Goal: Transaction & Acquisition: Book appointment/travel/reservation

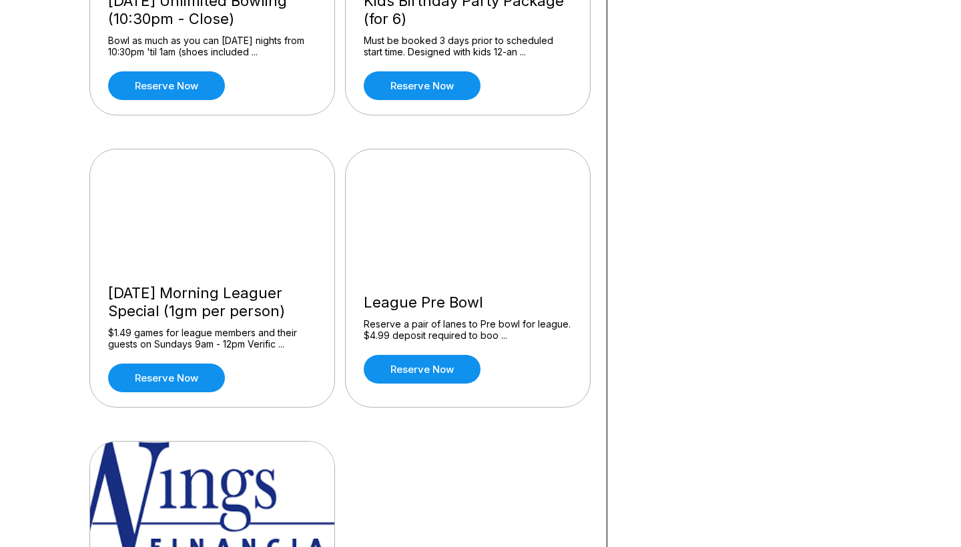
scroll to position [1184, 0]
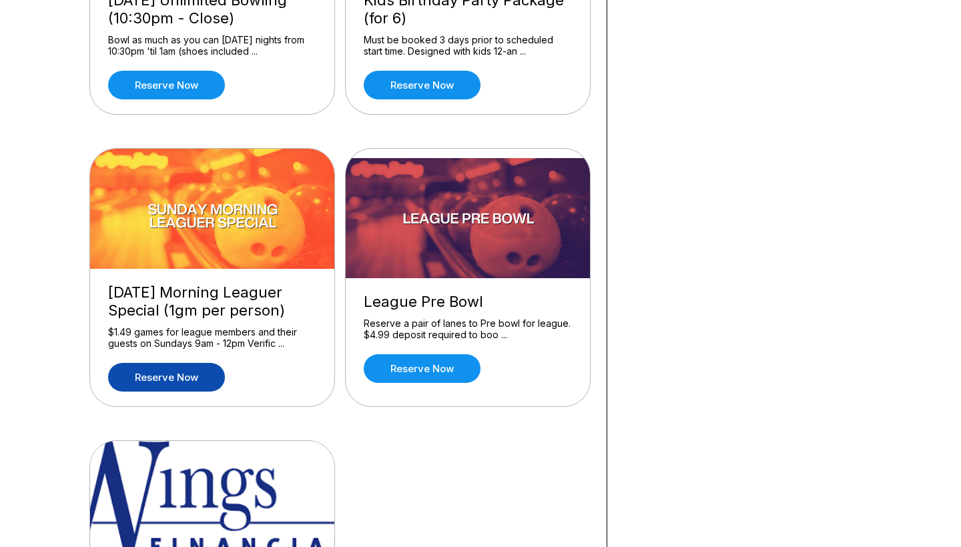
click at [139, 386] on link "Reserve now" at bounding box center [166, 377] width 117 height 29
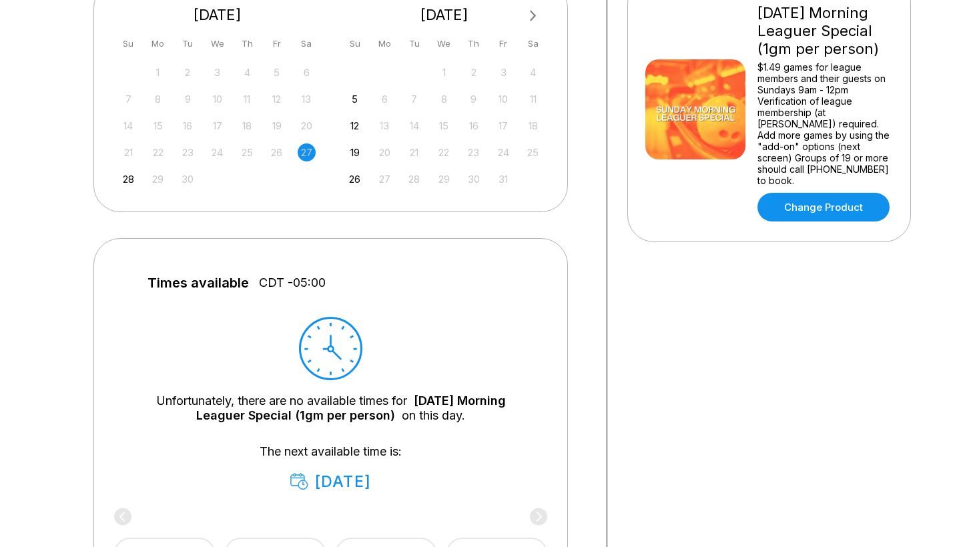
scroll to position [334, 0]
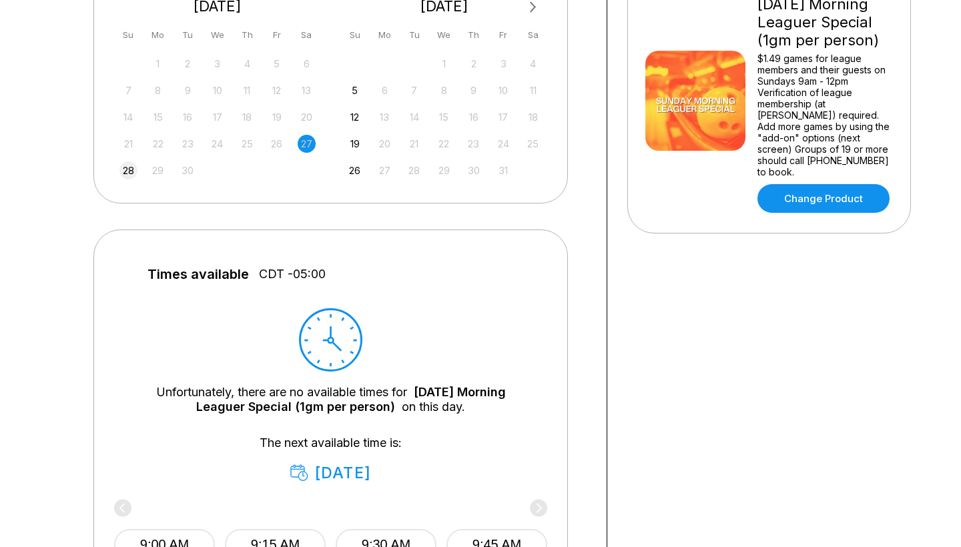
click at [129, 174] on div "28" at bounding box center [128, 171] width 18 height 18
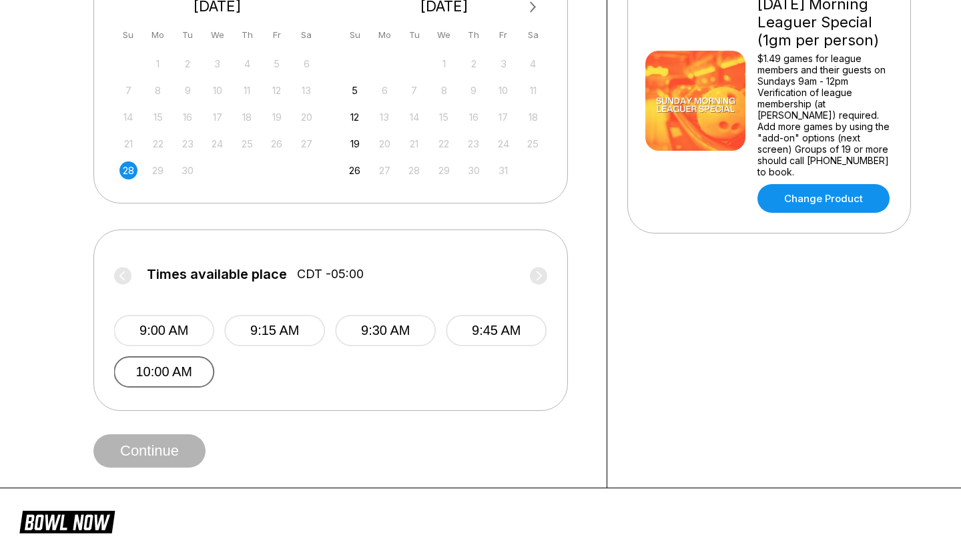
click at [194, 374] on button "10:00 AM" at bounding box center [163, 371] width 101 height 31
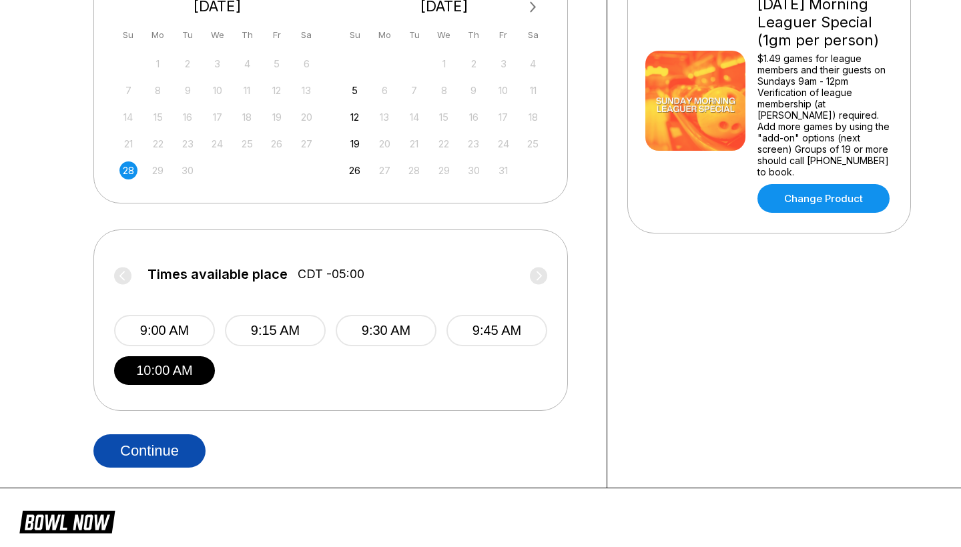
click at [168, 447] on button "Continue" at bounding box center [149, 451] width 112 height 33
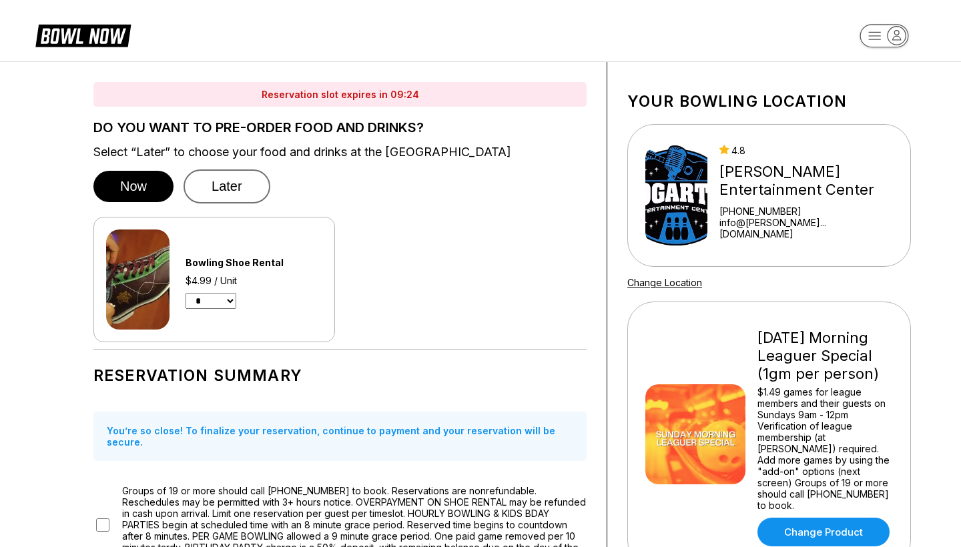
click at [243, 186] on button "Later" at bounding box center [227, 187] width 87 height 34
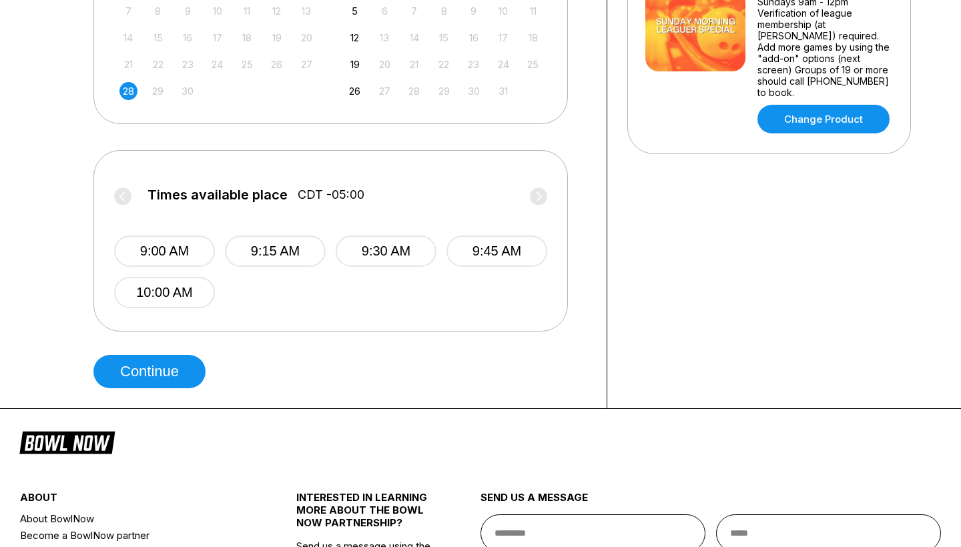
scroll to position [421, 0]
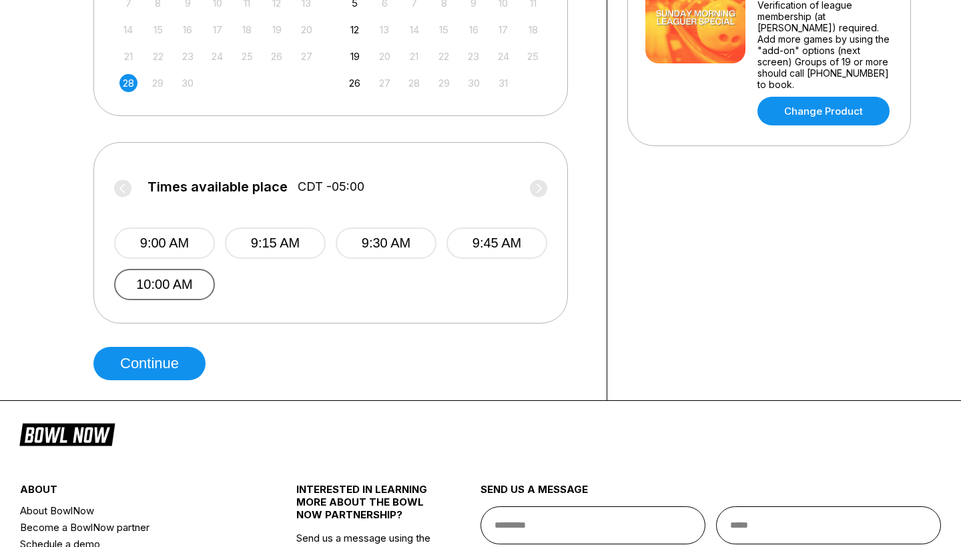
click at [180, 288] on button "10:00 AM" at bounding box center [164, 284] width 101 height 31
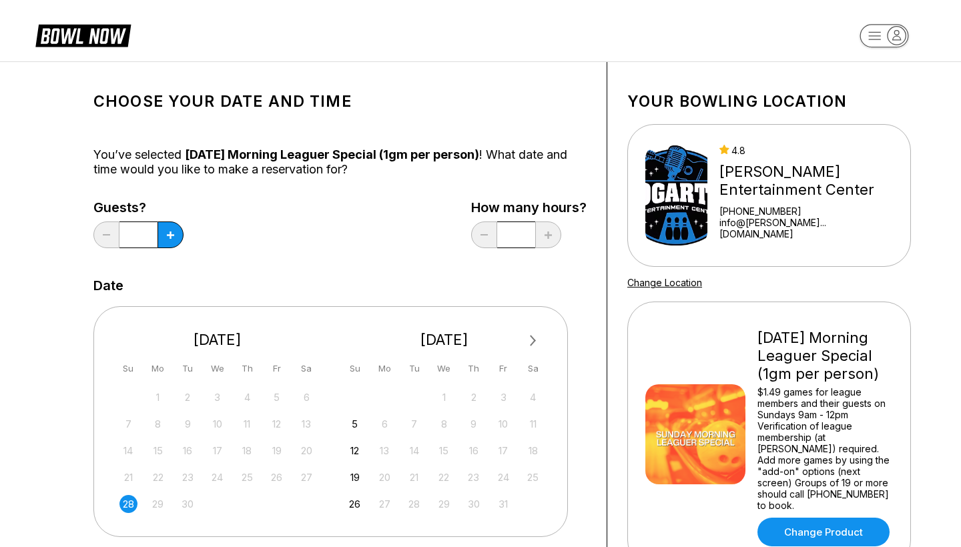
scroll to position [0, 0]
click at [170, 236] on icon at bounding box center [170, 235] width 7 height 7
click at [111, 234] on button at bounding box center [106, 235] width 26 height 27
type input "*"
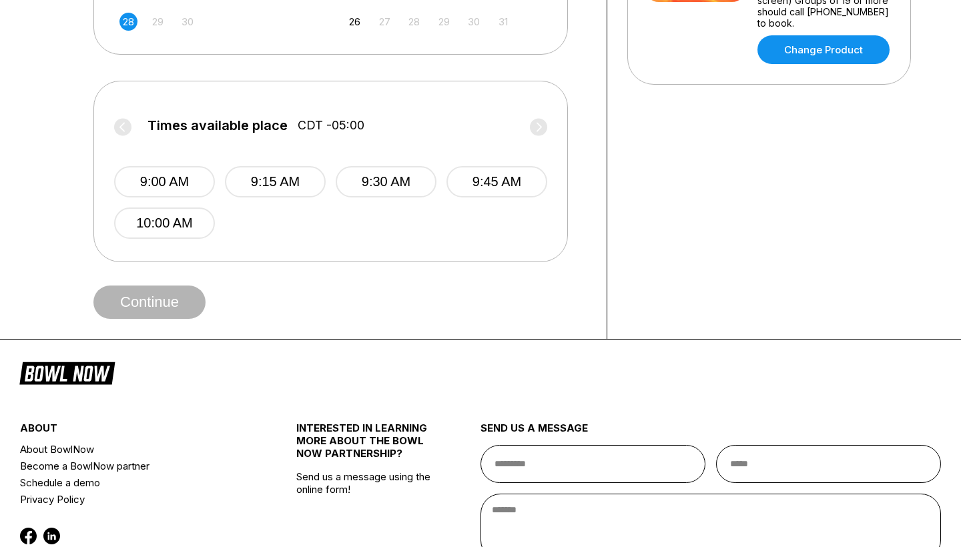
scroll to position [486, 0]
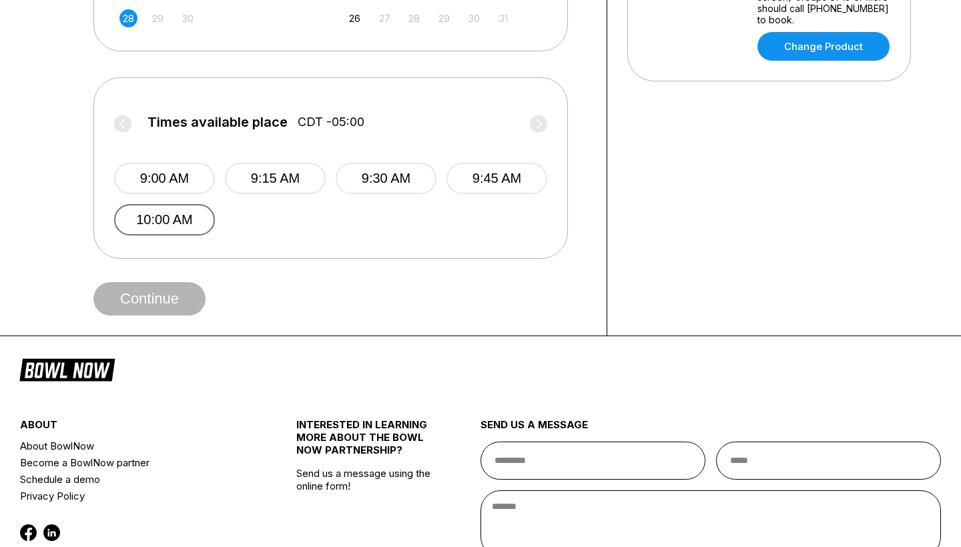
click at [187, 214] on button "10:00 AM" at bounding box center [164, 219] width 101 height 31
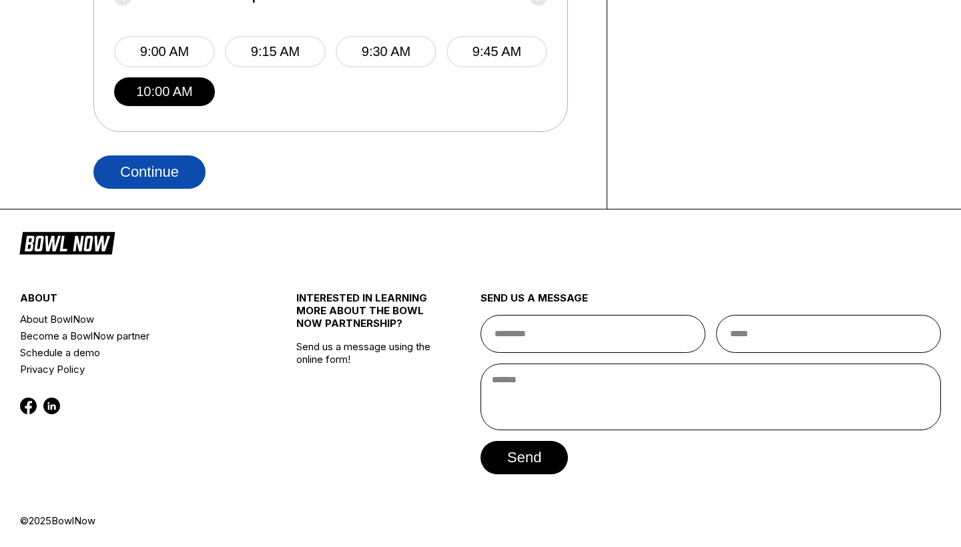
scroll to position [613, 0]
click at [158, 171] on button "Continue" at bounding box center [149, 172] width 112 height 33
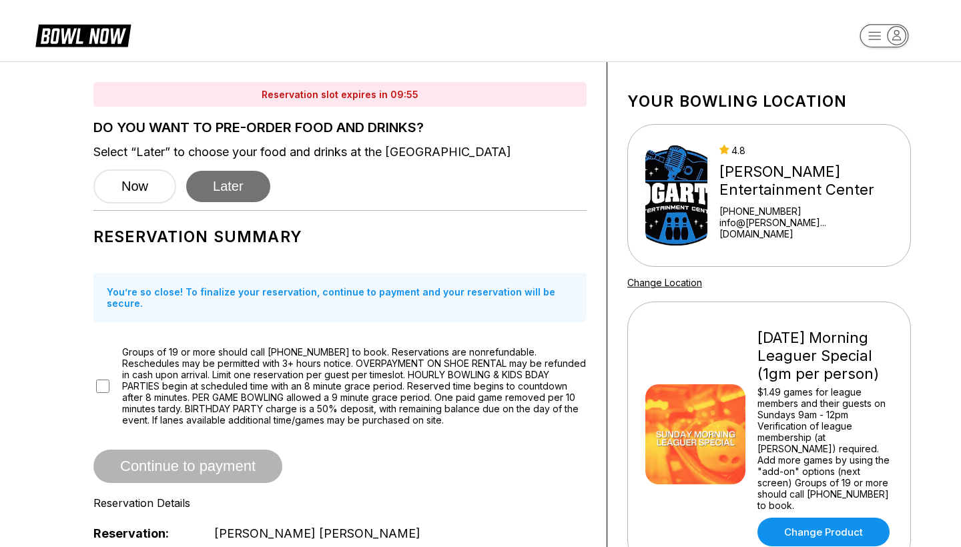
click at [242, 194] on button "Later" at bounding box center [228, 186] width 84 height 31
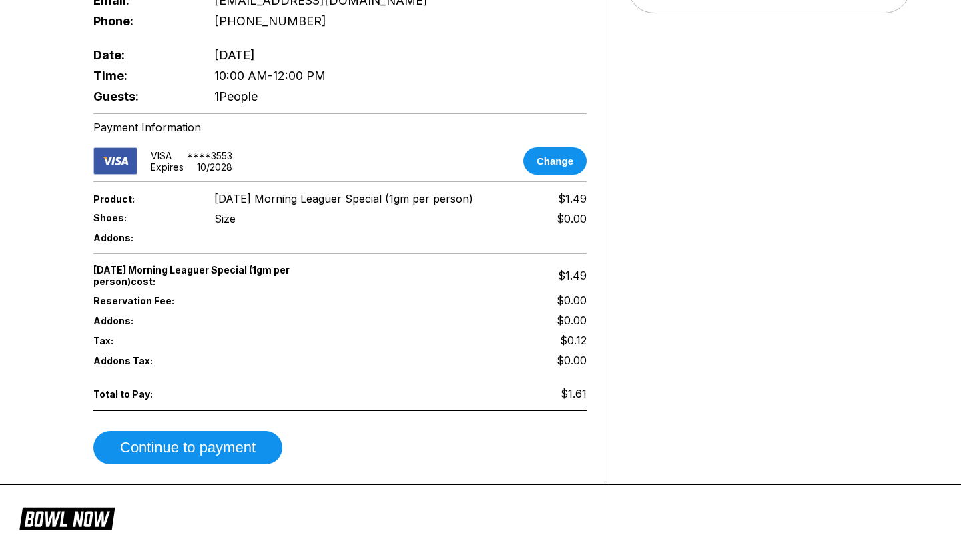
scroll to position [564, 0]
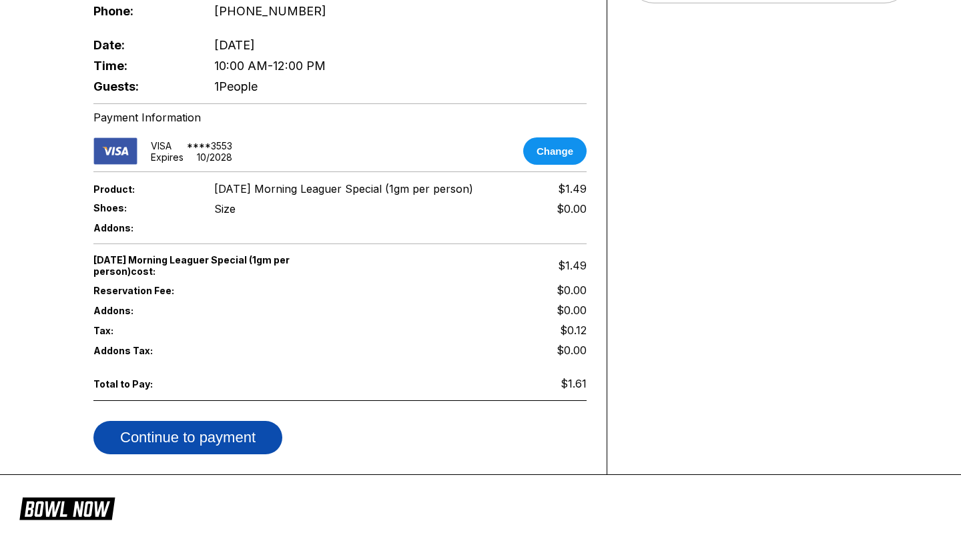
click at [244, 425] on button "Continue to payment" at bounding box center [187, 437] width 189 height 33
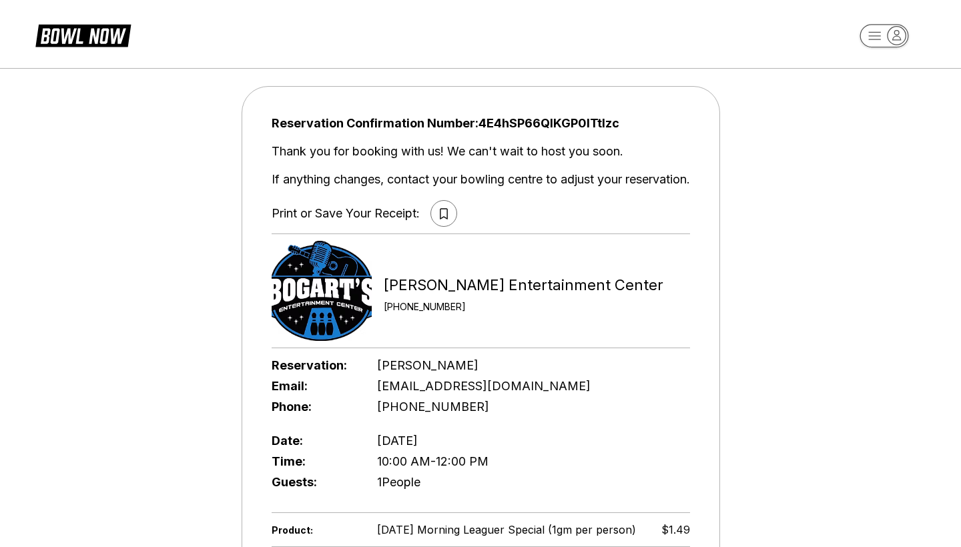
click at [446, 210] on button at bounding box center [444, 213] width 27 height 27
click at [900, 41] on icon "button" at bounding box center [897, 36] width 18 height 18
click at [874, 103] on div "All Bookings" at bounding box center [884, 100] width 93 height 23
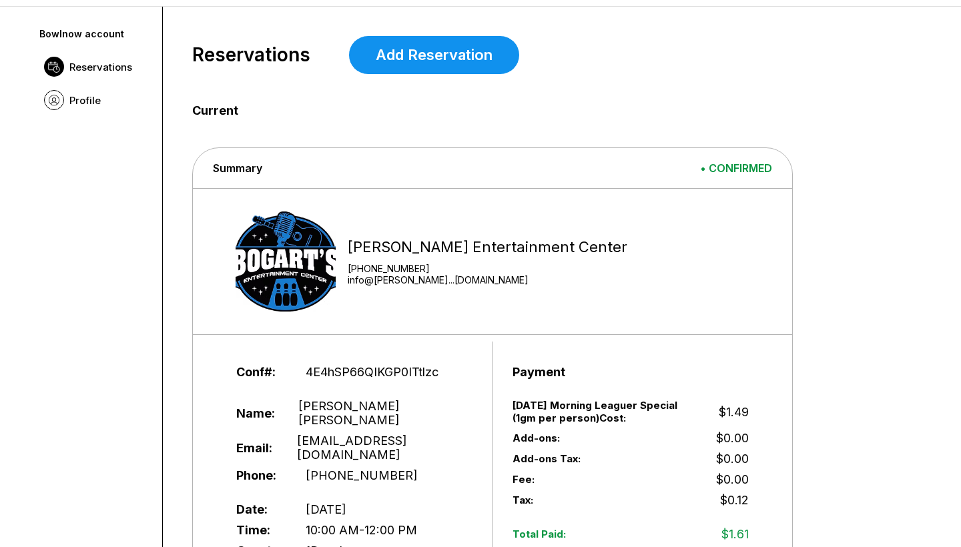
scroll to position [35, 0]
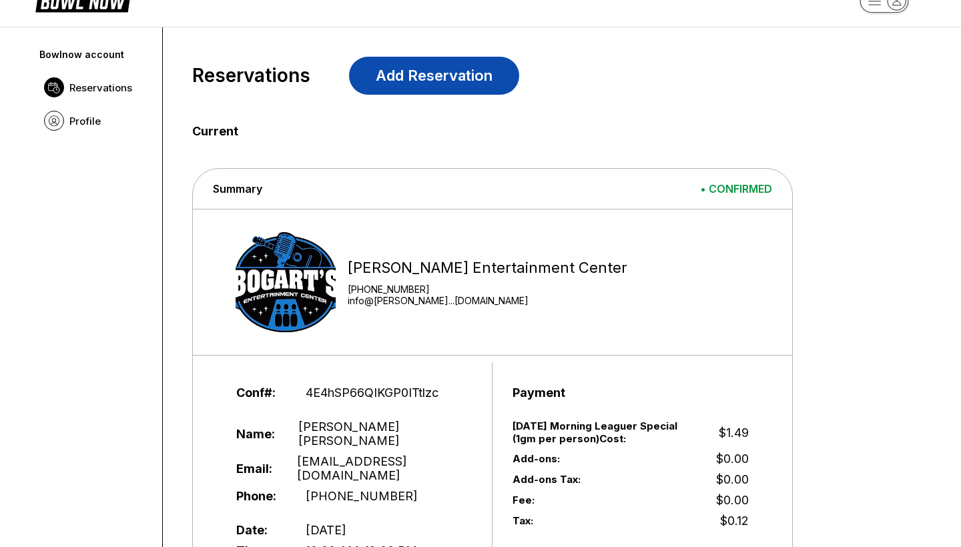
click at [467, 84] on link "Add Reservation" at bounding box center [434, 76] width 170 height 38
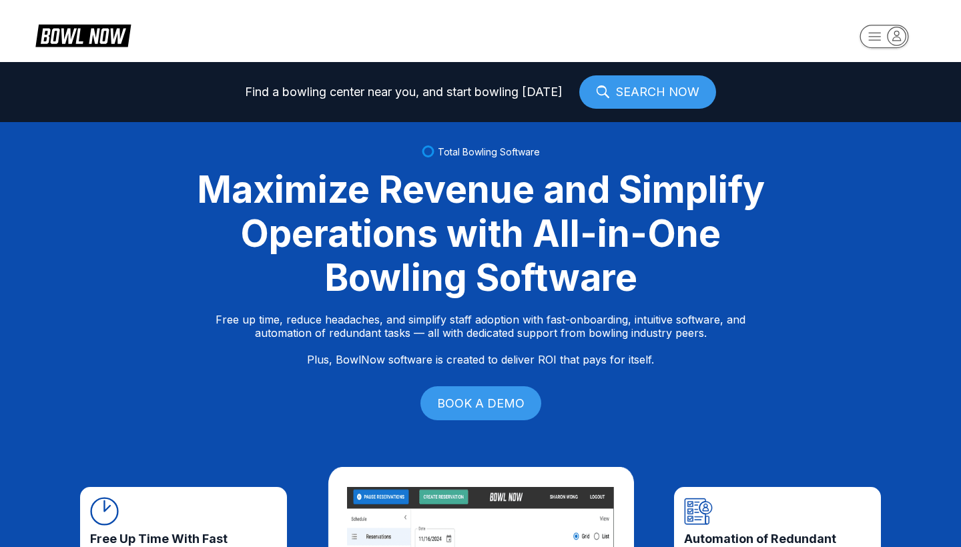
click at [671, 85] on link "SEARCH NOW" at bounding box center [647, 91] width 137 height 33
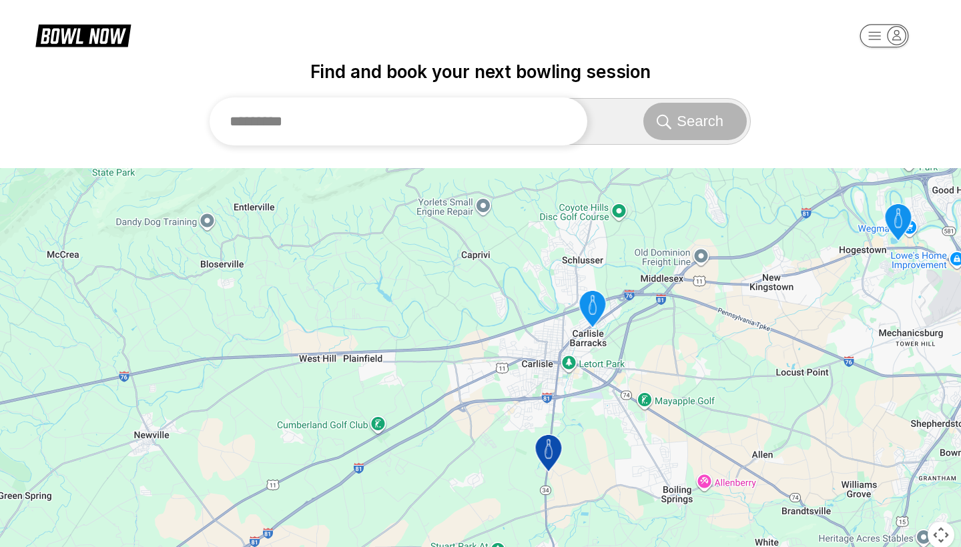
drag, startPoint x: 645, startPoint y: 93, endPoint x: 336, endPoint y: 117, distance: 310.0
click at [352, 132] on input "text" at bounding box center [399, 121] width 378 height 48
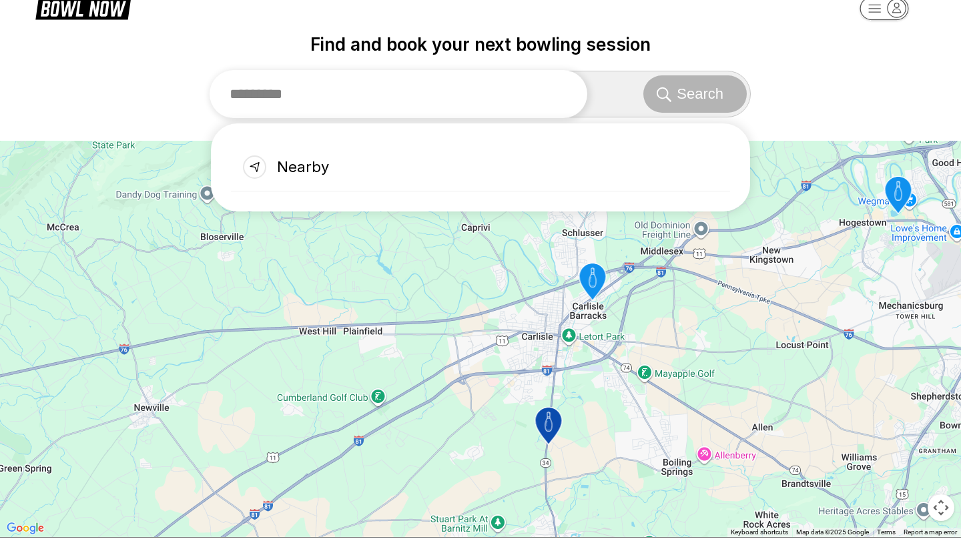
scroll to position [21, 0]
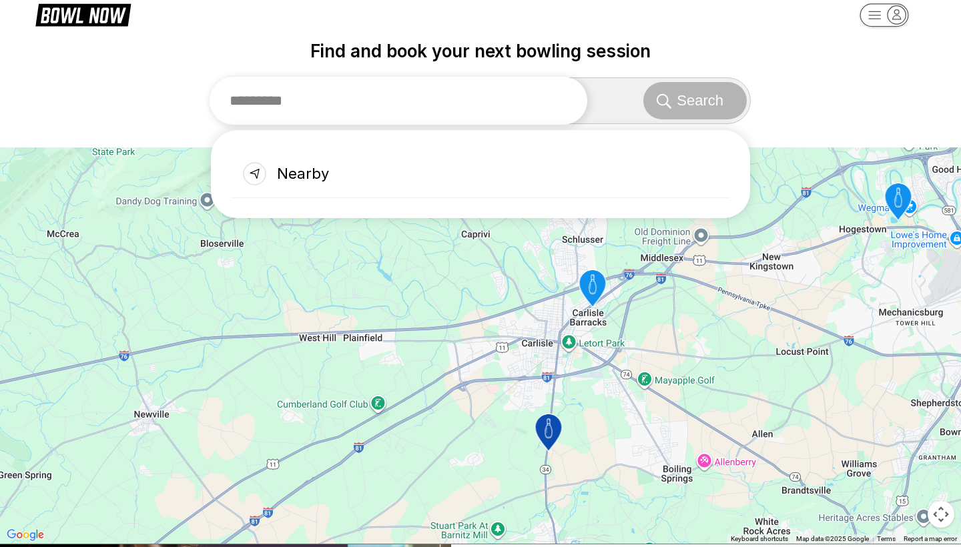
click at [318, 103] on input "text" at bounding box center [399, 101] width 378 height 48
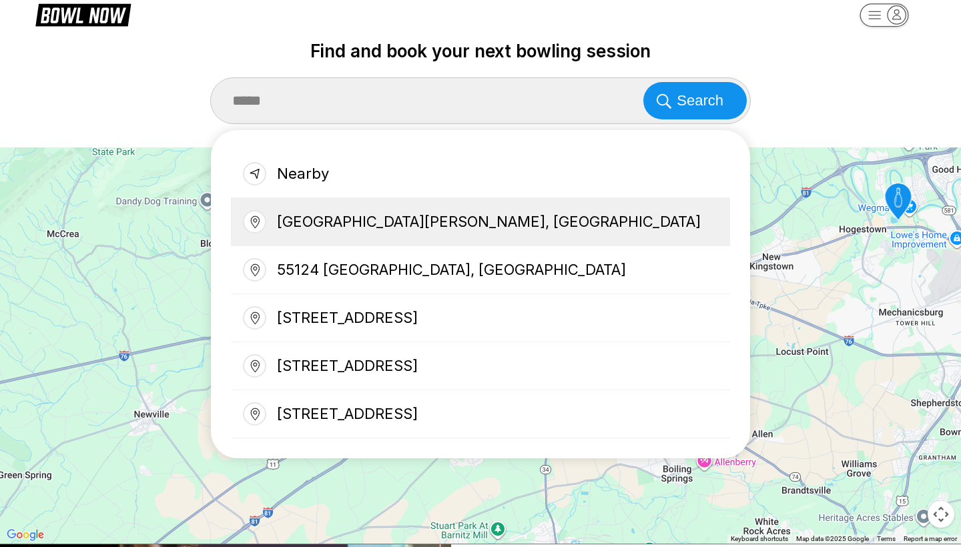
click at [355, 232] on div "[GEOGRAPHIC_DATA][PERSON_NAME], [GEOGRAPHIC_DATA]" at bounding box center [480, 222] width 499 height 48
type input "**********"
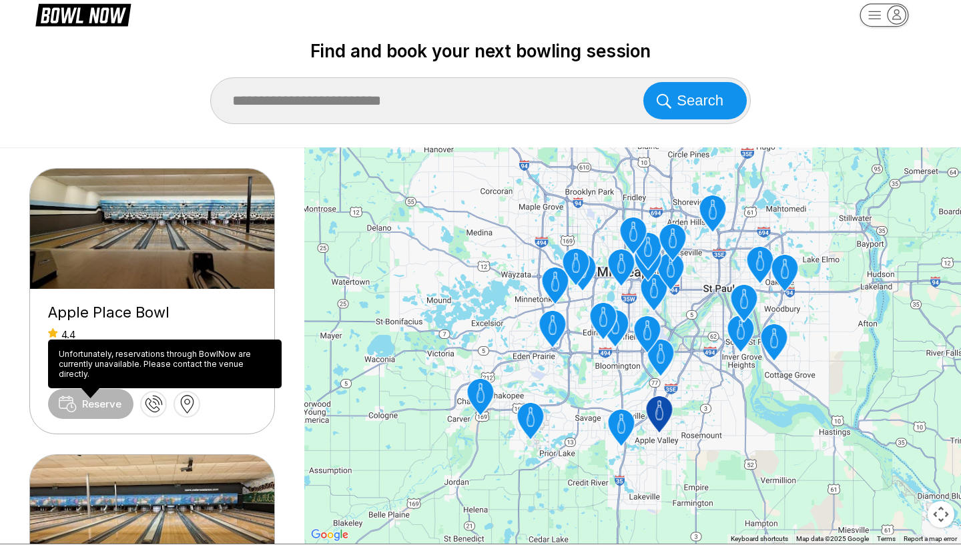
click at [89, 402] on span "Reserve" at bounding box center [90, 404] width 85 height 30
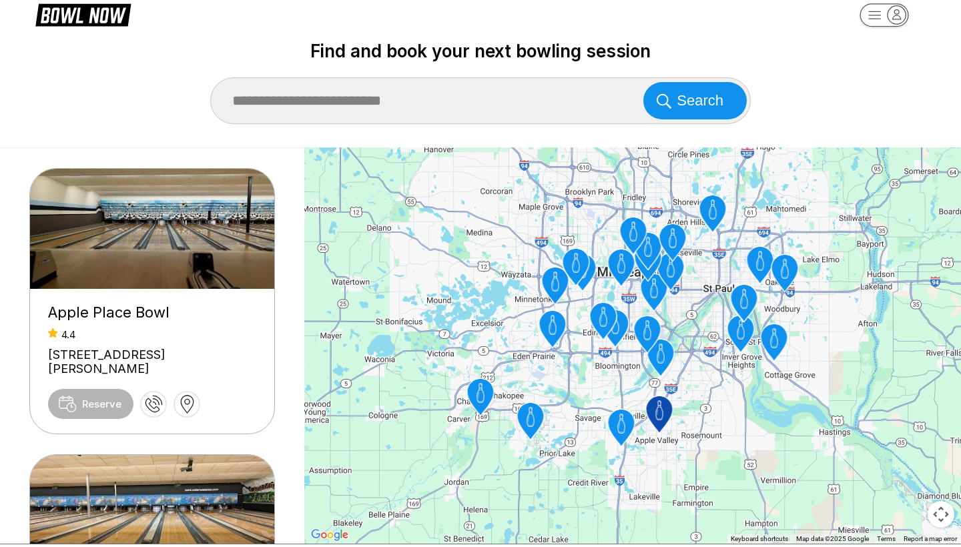
click at [142, 268] on img at bounding box center [153, 229] width 246 height 120
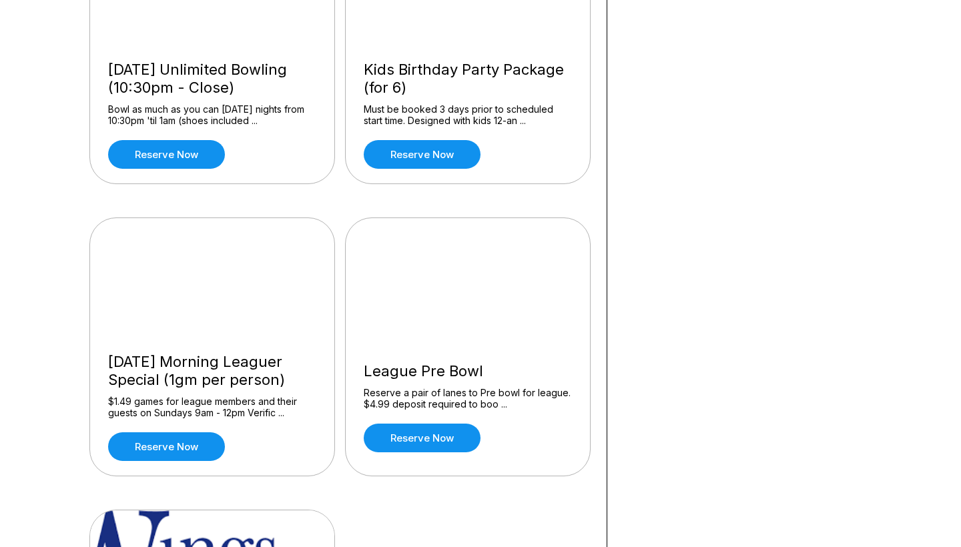
scroll to position [1108, 0]
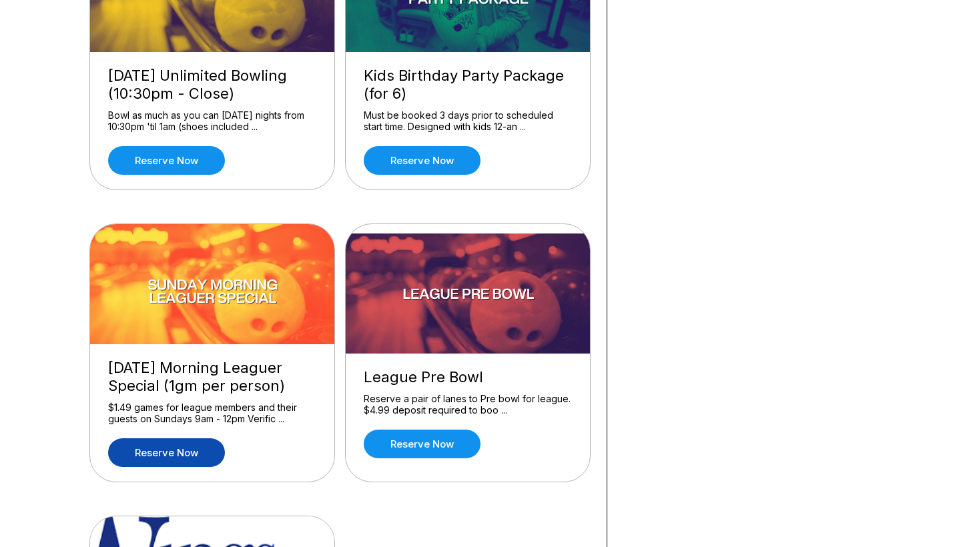
click at [162, 454] on link "Reserve now" at bounding box center [166, 453] width 117 height 29
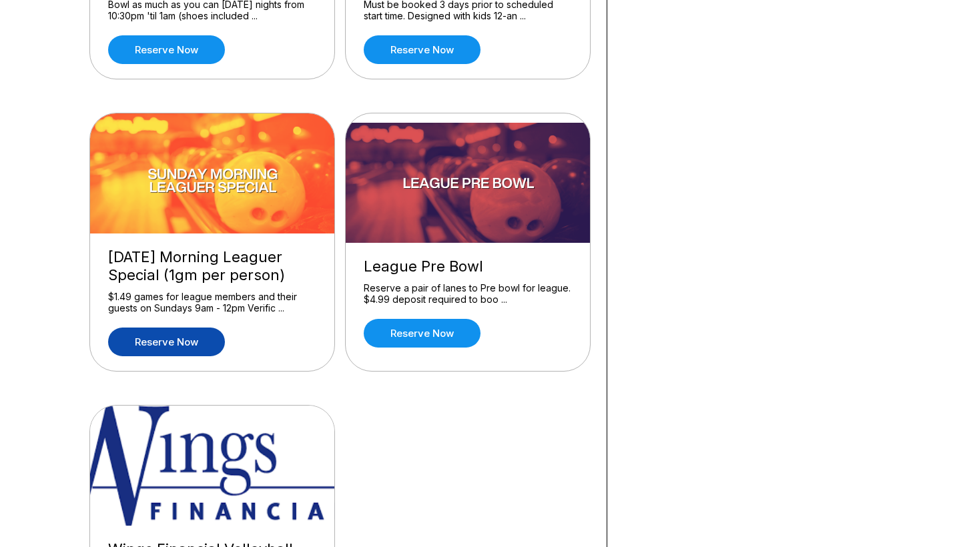
scroll to position [1222, 0]
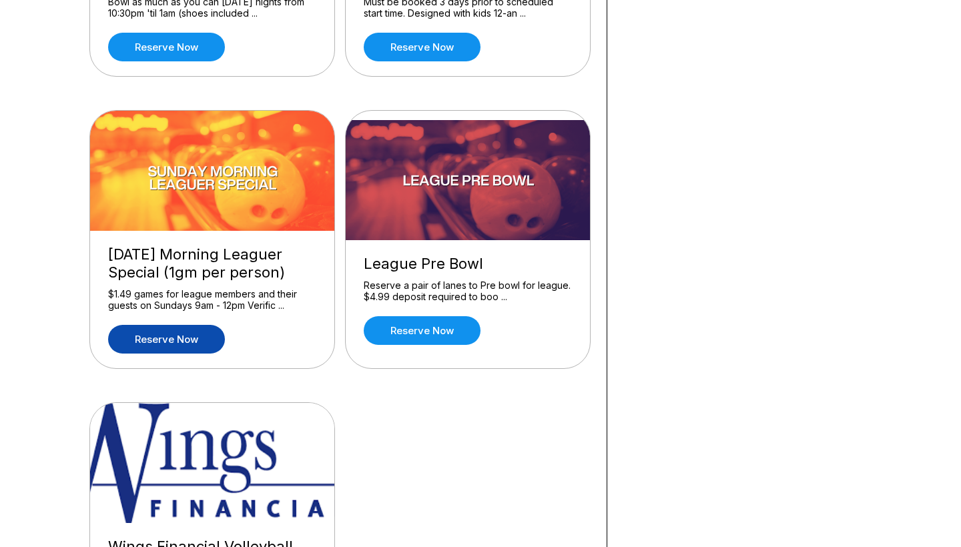
click at [192, 338] on link "Reserve now" at bounding box center [166, 339] width 117 height 29
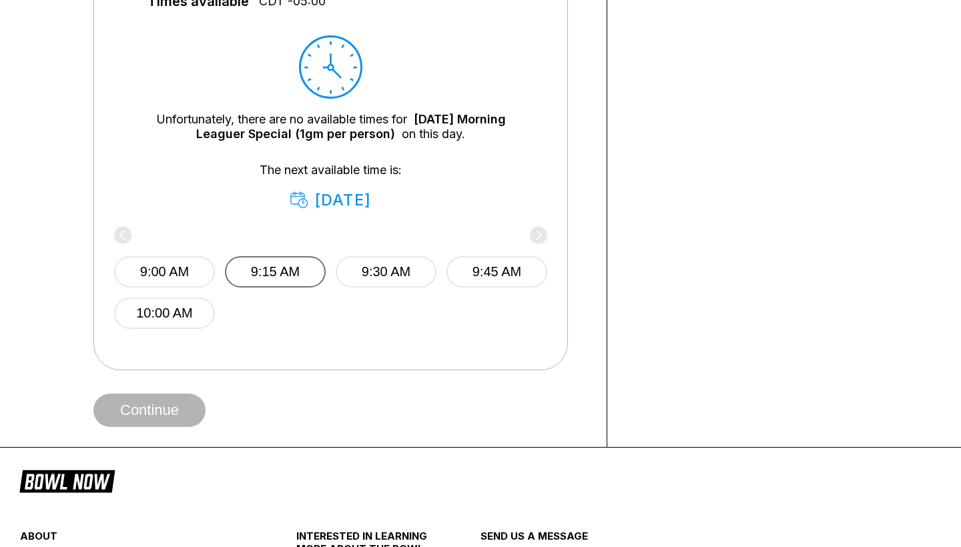
scroll to position [615, 0]
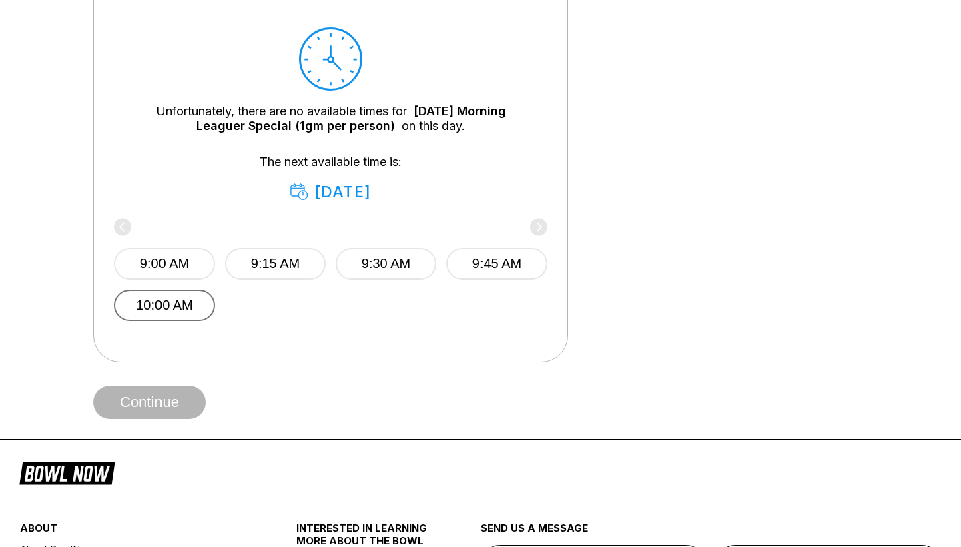
click at [167, 314] on button "10:00 AM" at bounding box center [164, 305] width 101 height 31
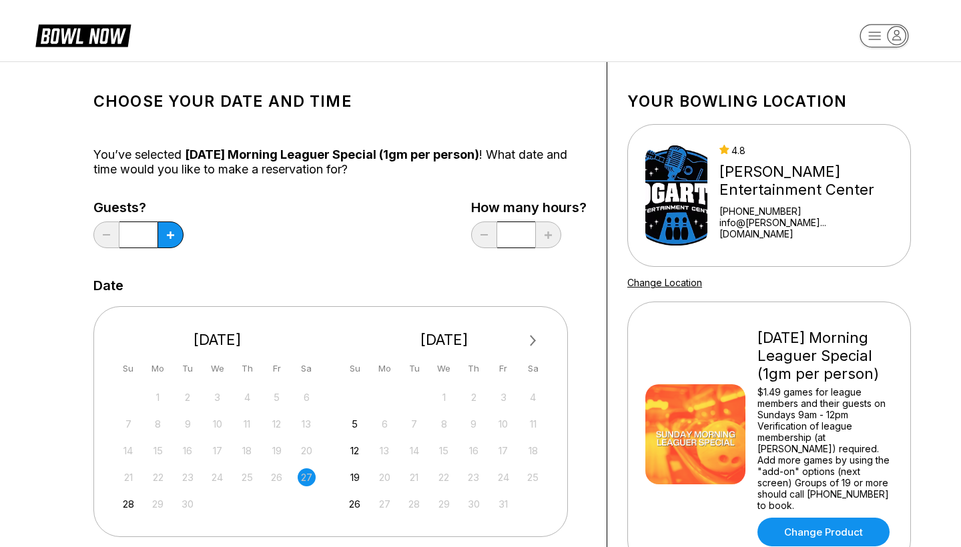
scroll to position [0, 0]
click at [132, 505] on div "28" at bounding box center [128, 504] width 18 height 18
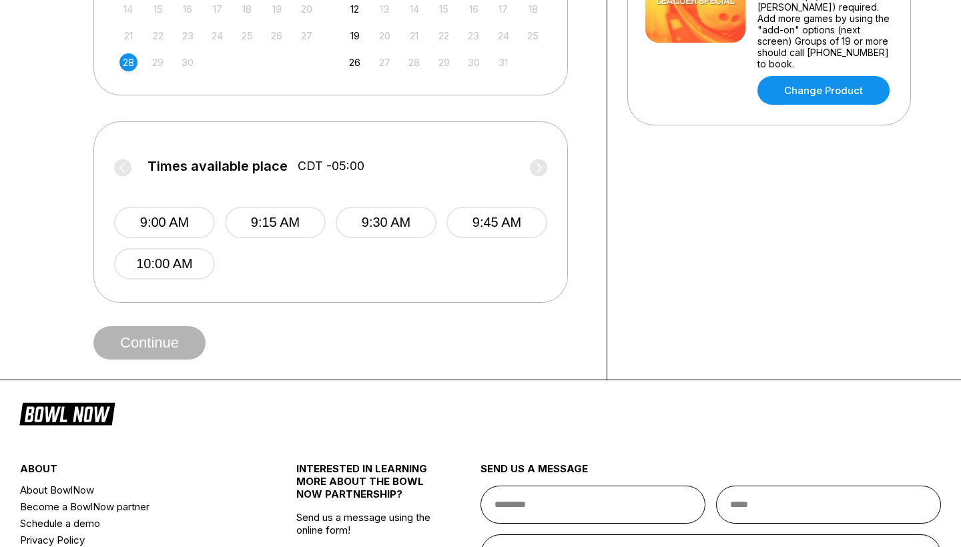
scroll to position [466, 0]
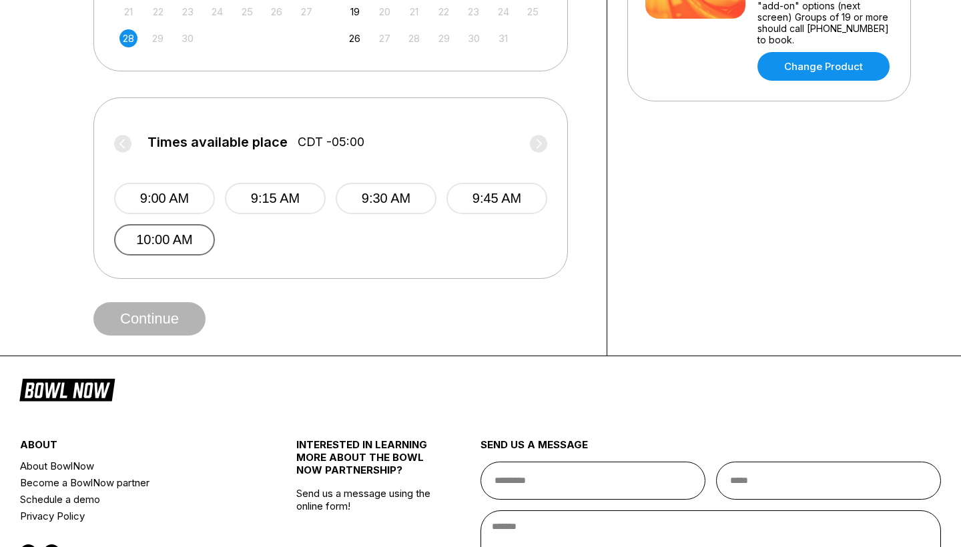
click at [190, 244] on button "10:00 AM" at bounding box center [164, 239] width 101 height 31
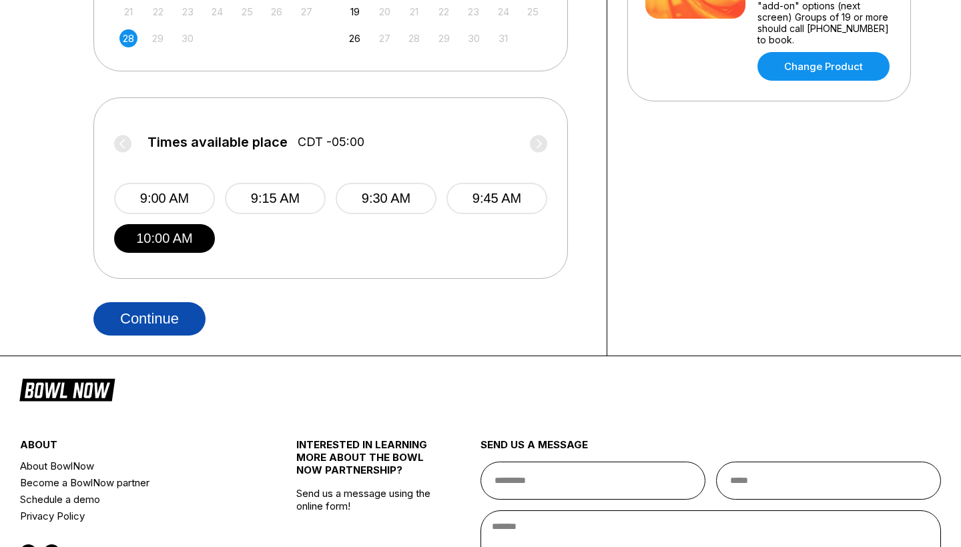
click at [167, 319] on button "Continue" at bounding box center [149, 318] width 112 height 33
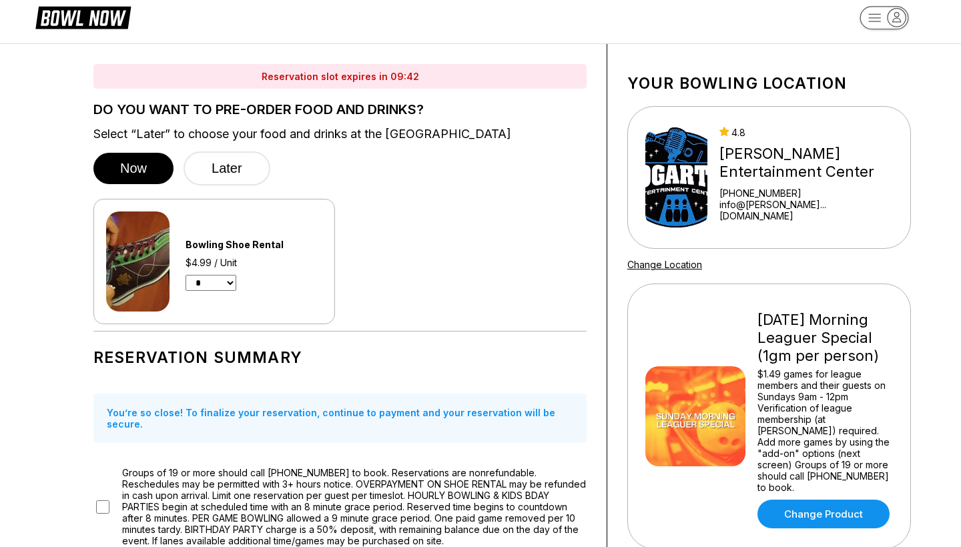
scroll to position [17, 0]
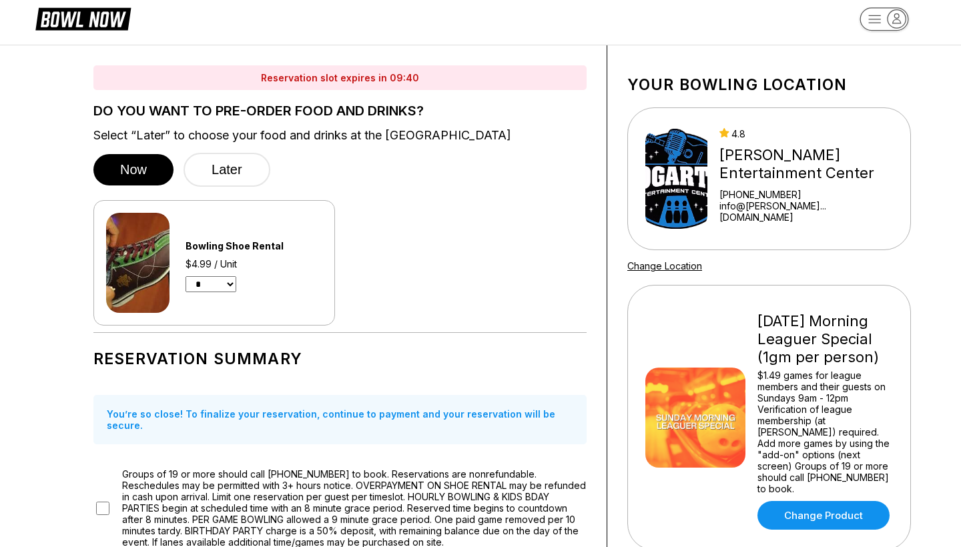
click at [129, 279] on img at bounding box center [137, 263] width 63 height 100
select select "*"
click at [240, 173] on button "Later" at bounding box center [227, 170] width 87 height 34
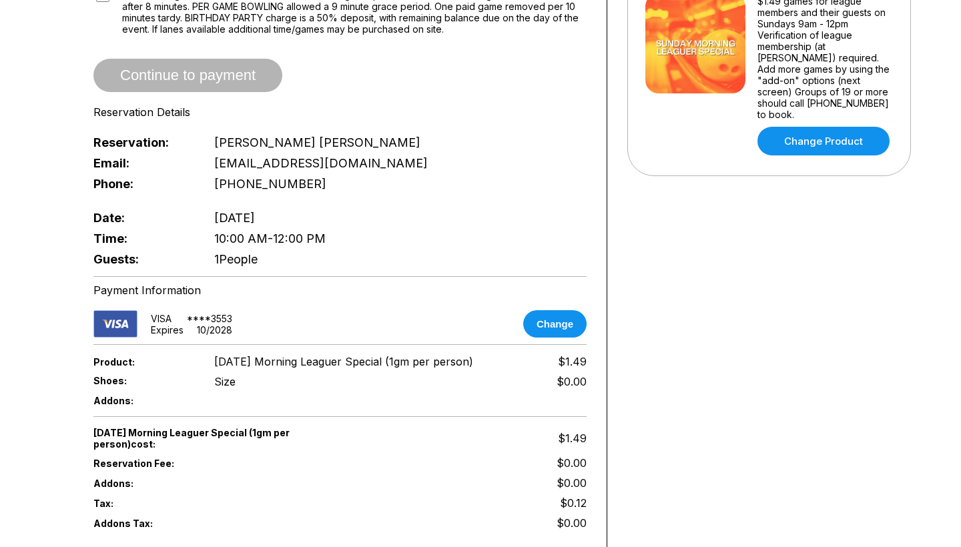
scroll to position [392, 0]
click at [816, 126] on link "Change Product" at bounding box center [824, 140] width 132 height 29
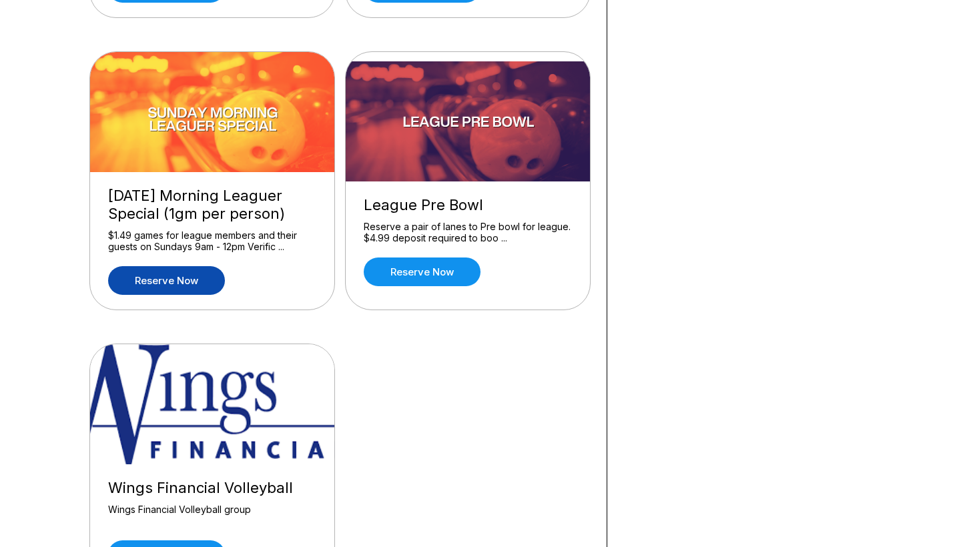
scroll to position [1278, 0]
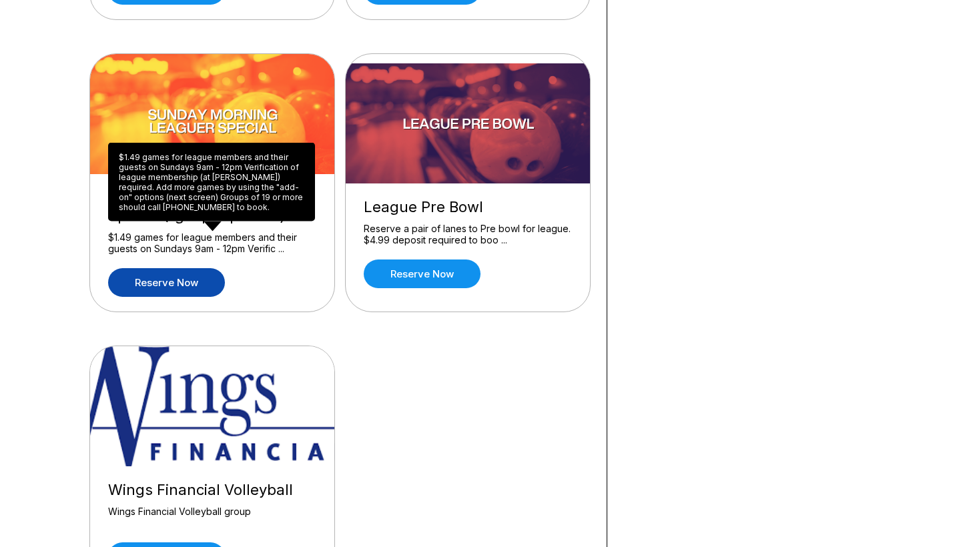
click at [202, 171] on div "$1.49 games for league members and their guests on Sundays 9am - 12pm Verificat…" at bounding box center [211, 182] width 207 height 79
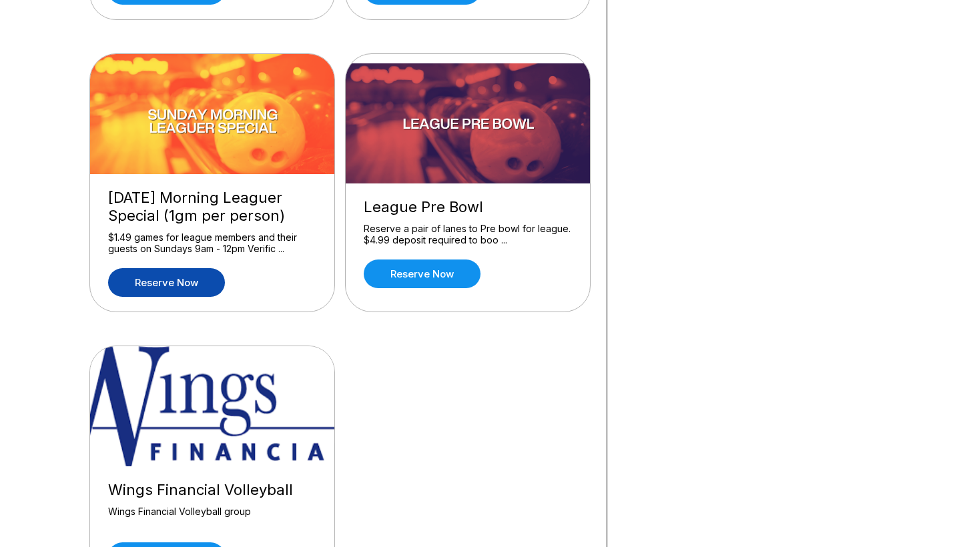
click at [212, 121] on img at bounding box center [213, 114] width 246 height 120
click at [200, 225] on div "[DATE] Morning Leaguer Special (1gm per person)" at bounding box center [212, 207] width 208 height 36
click at [191, 289] on link "Reserve now" at bounding box center [166, 282] width 117 height 29
